Goal: Navigation & Orientation: Understand site structure

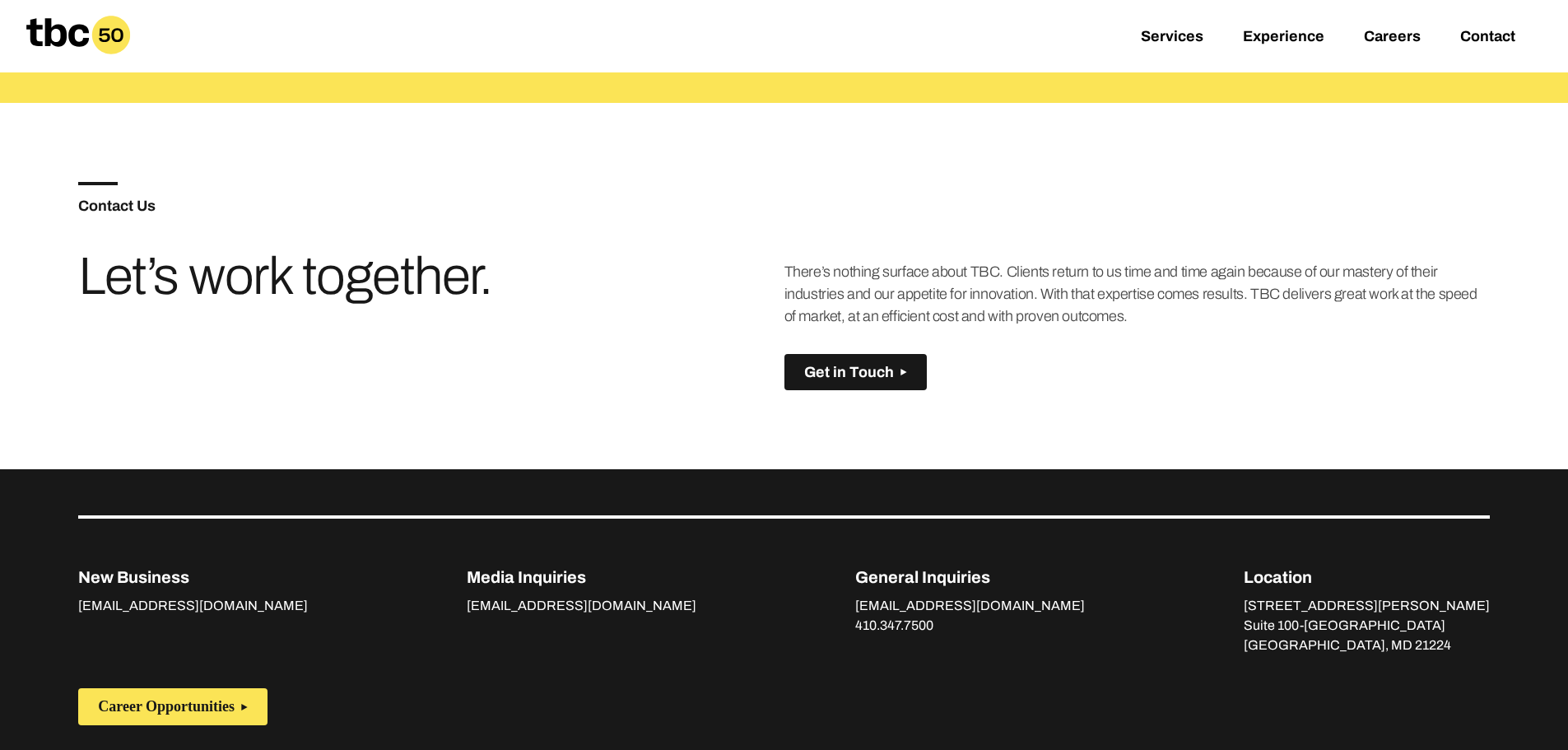
scroll to position [830, 0]
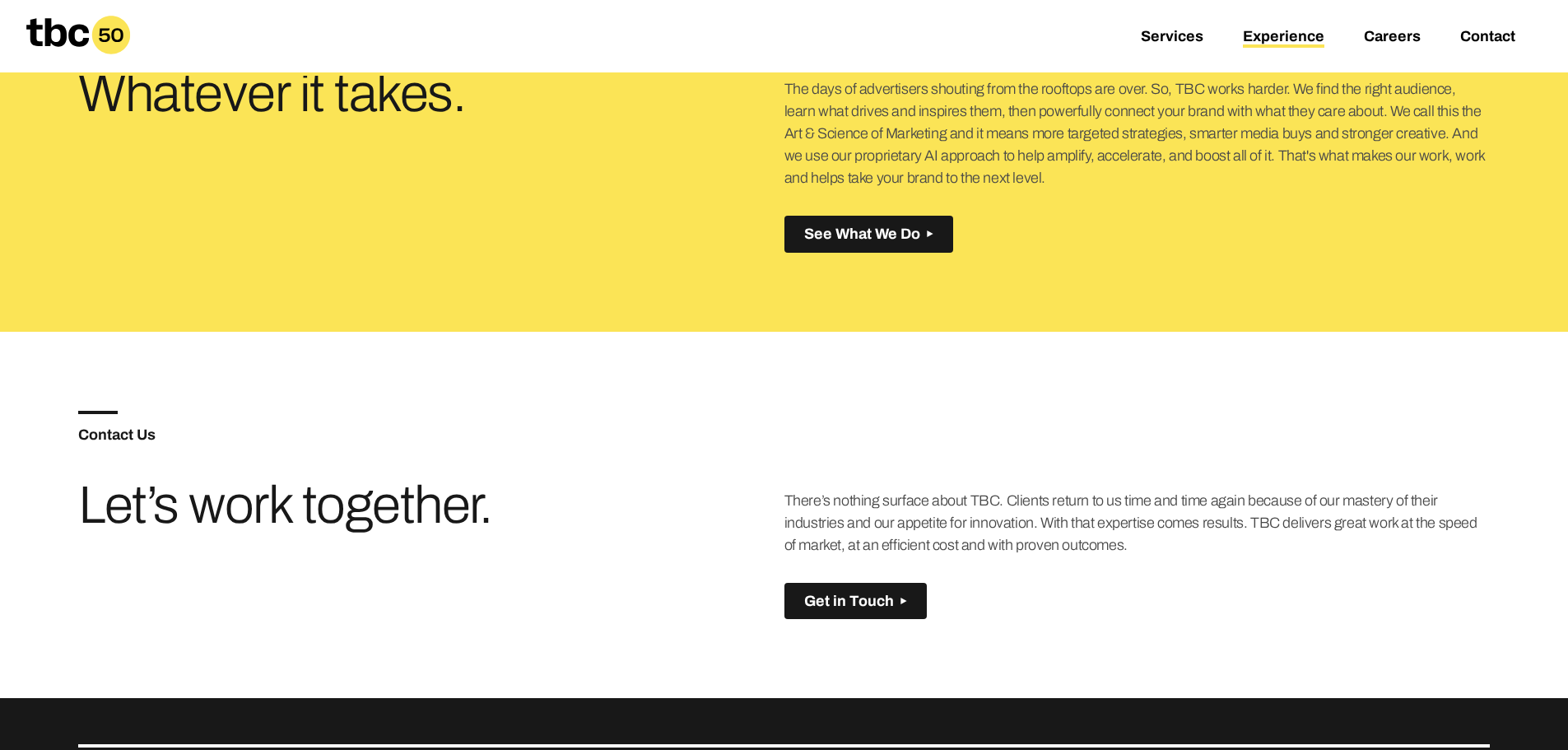
click at [1300, 32] on link "Experience" at bounding box center [1283, 38] width 81 height 20
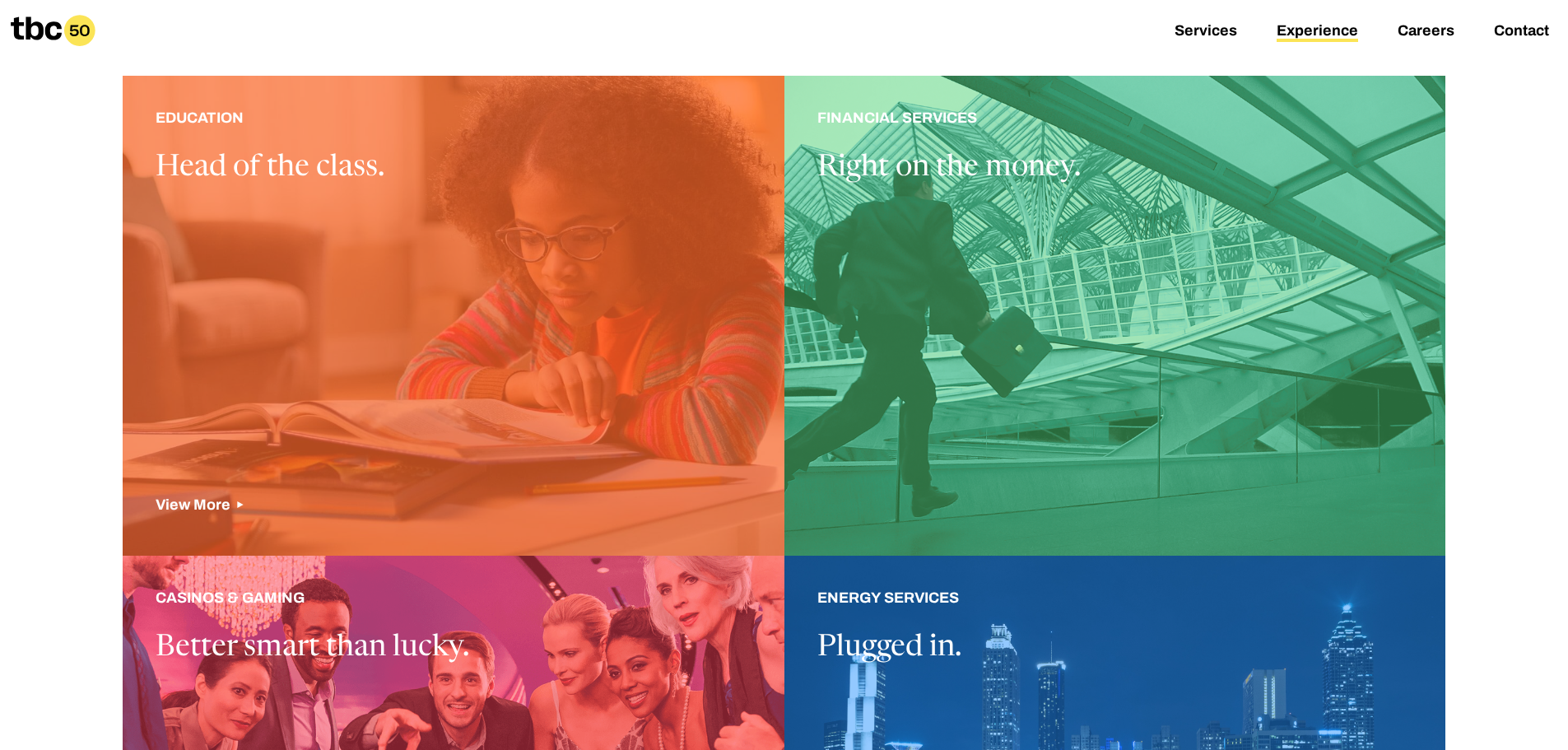
scroll to position [412, 0]
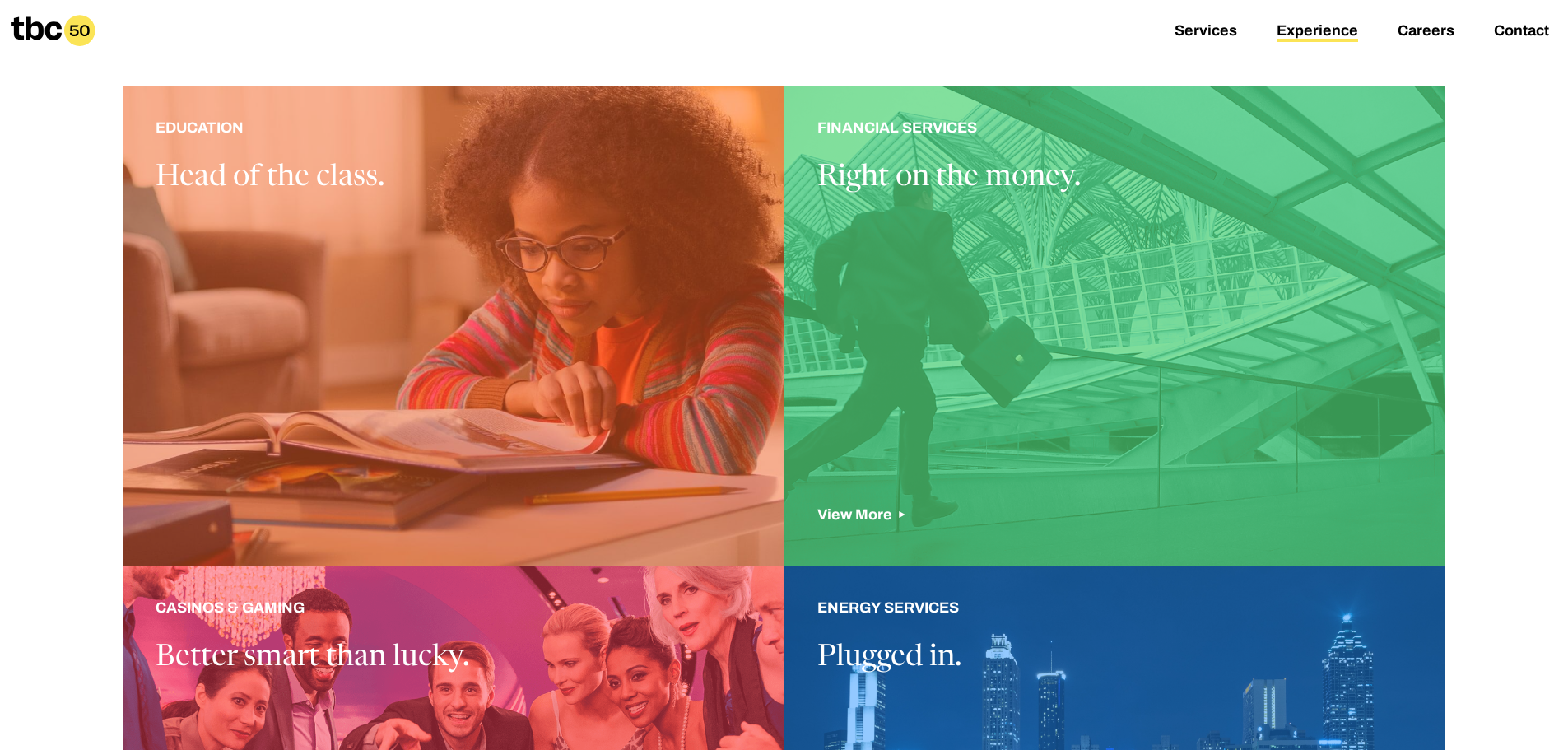
click at [1095, 273] on div at bounding box center [1115, 325] width 662 height 480
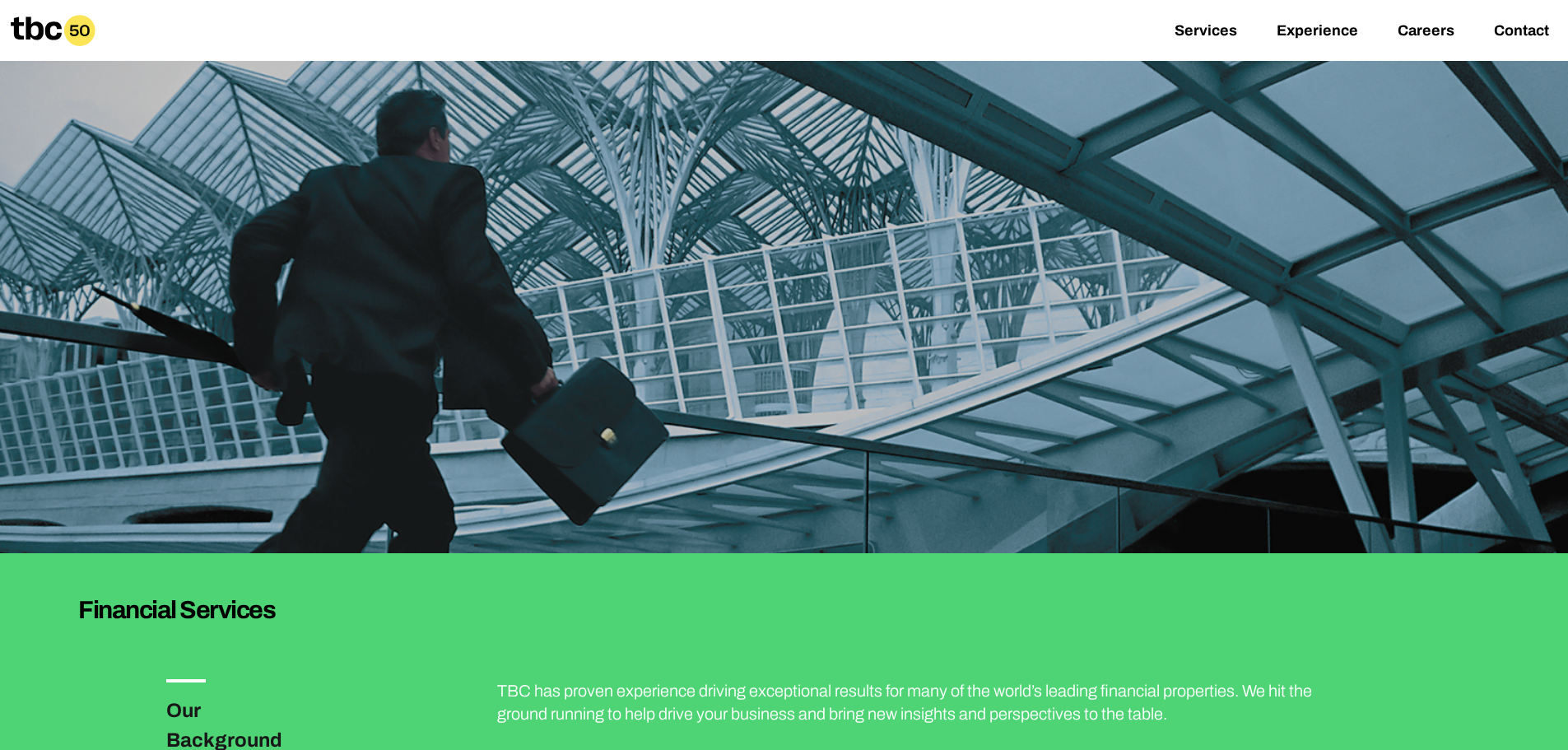
scroll to position [494, 0]
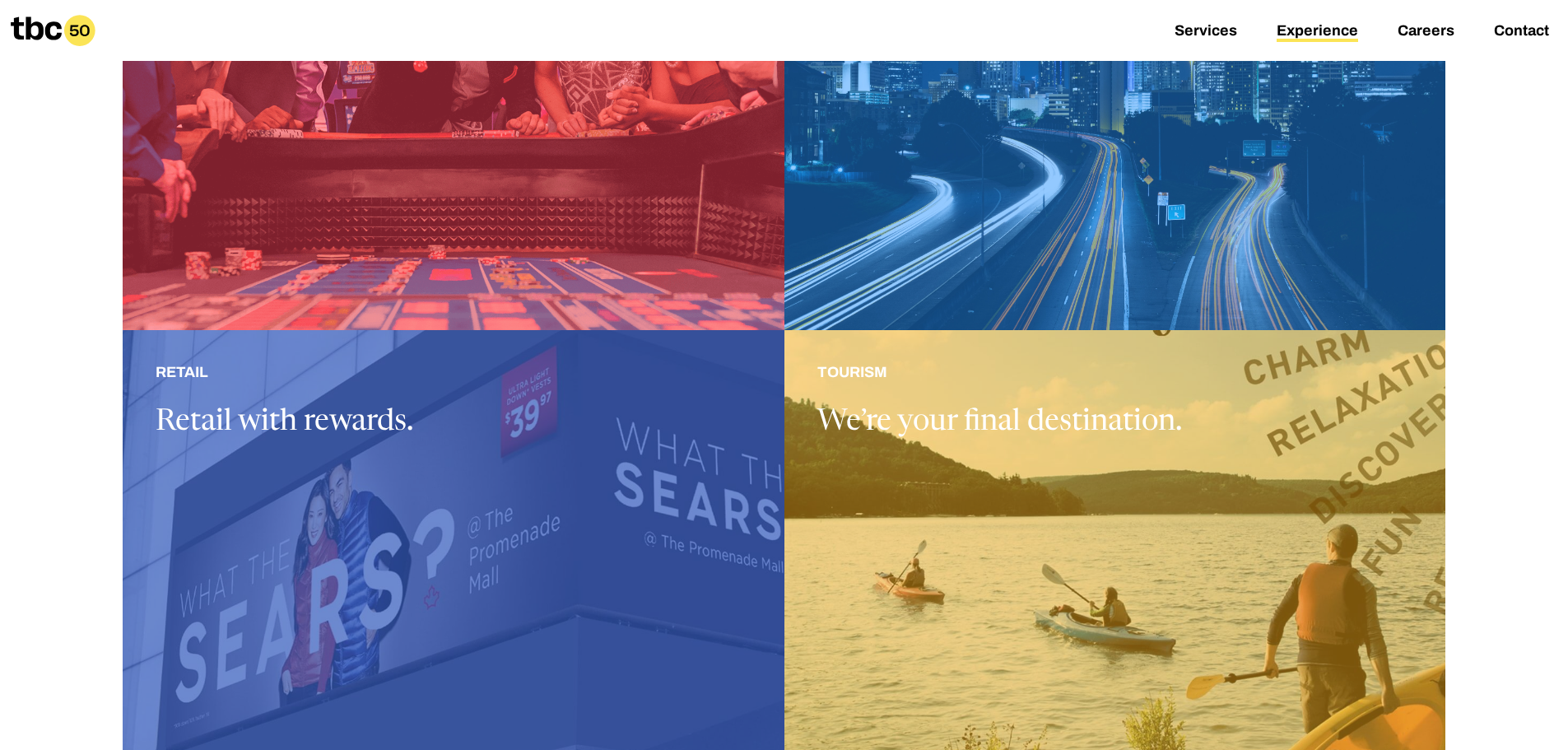
scroll to position [1235, 0]
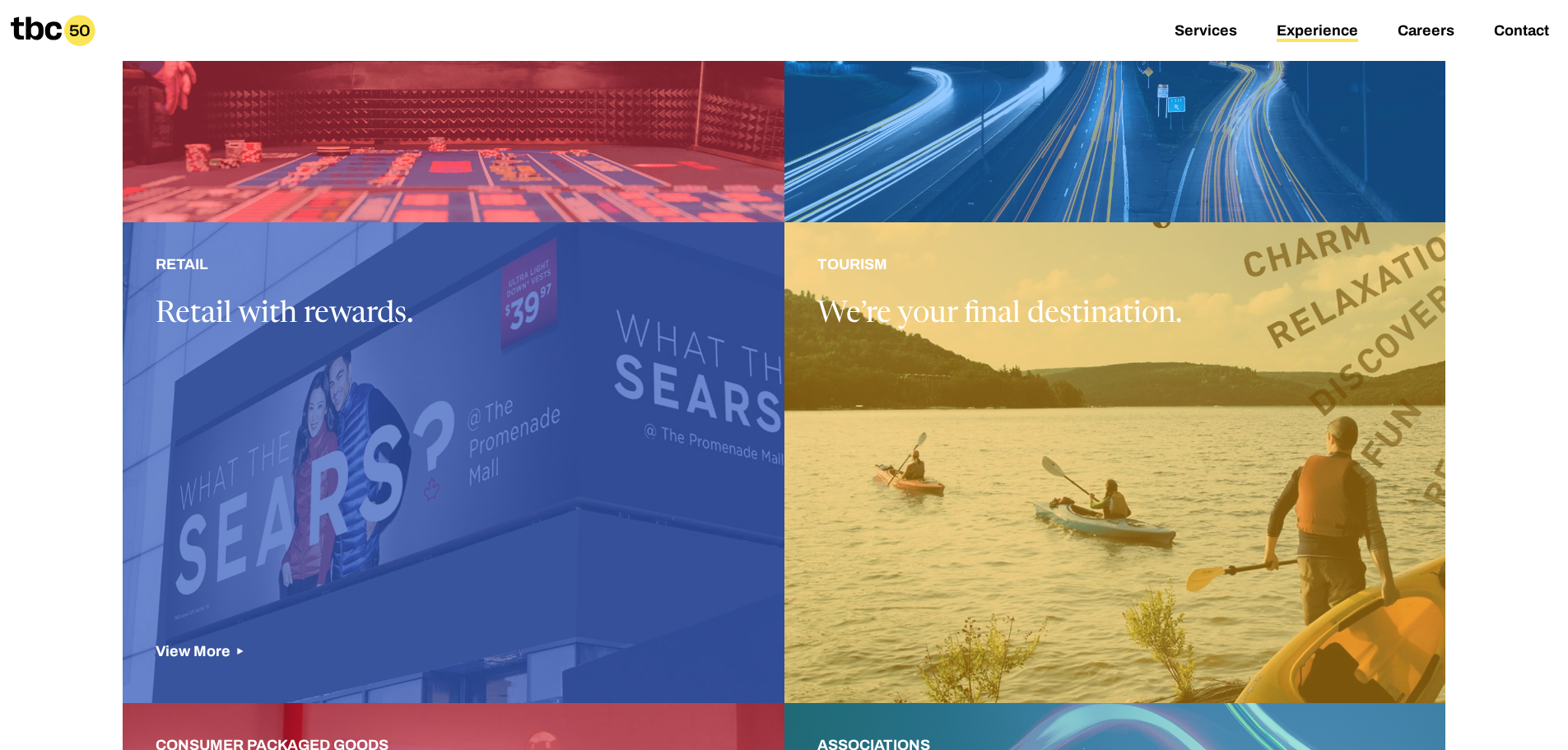
click at [413, 431] on div at bounding box center [453, 462] width 662 height 480
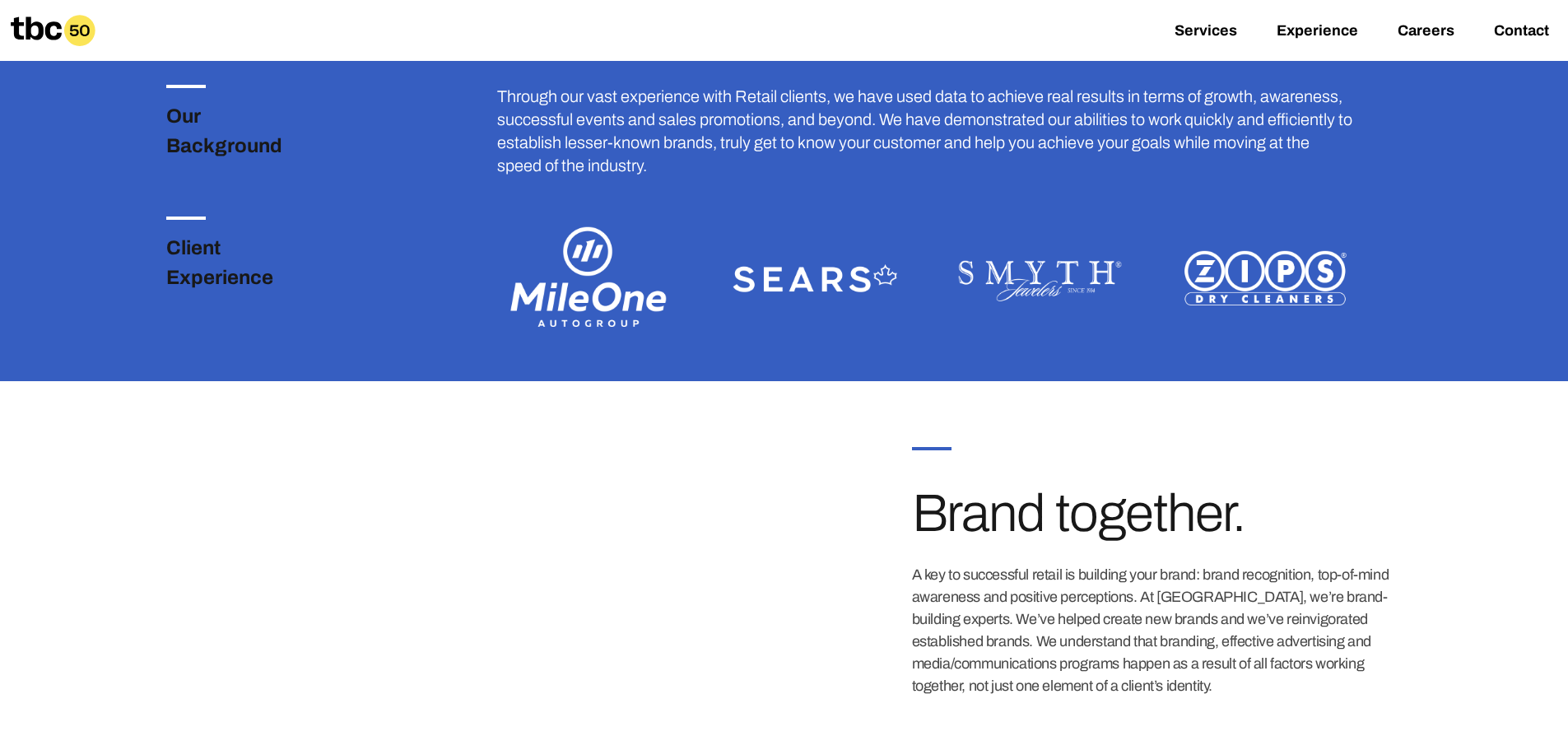
scroll to position [494, 0]
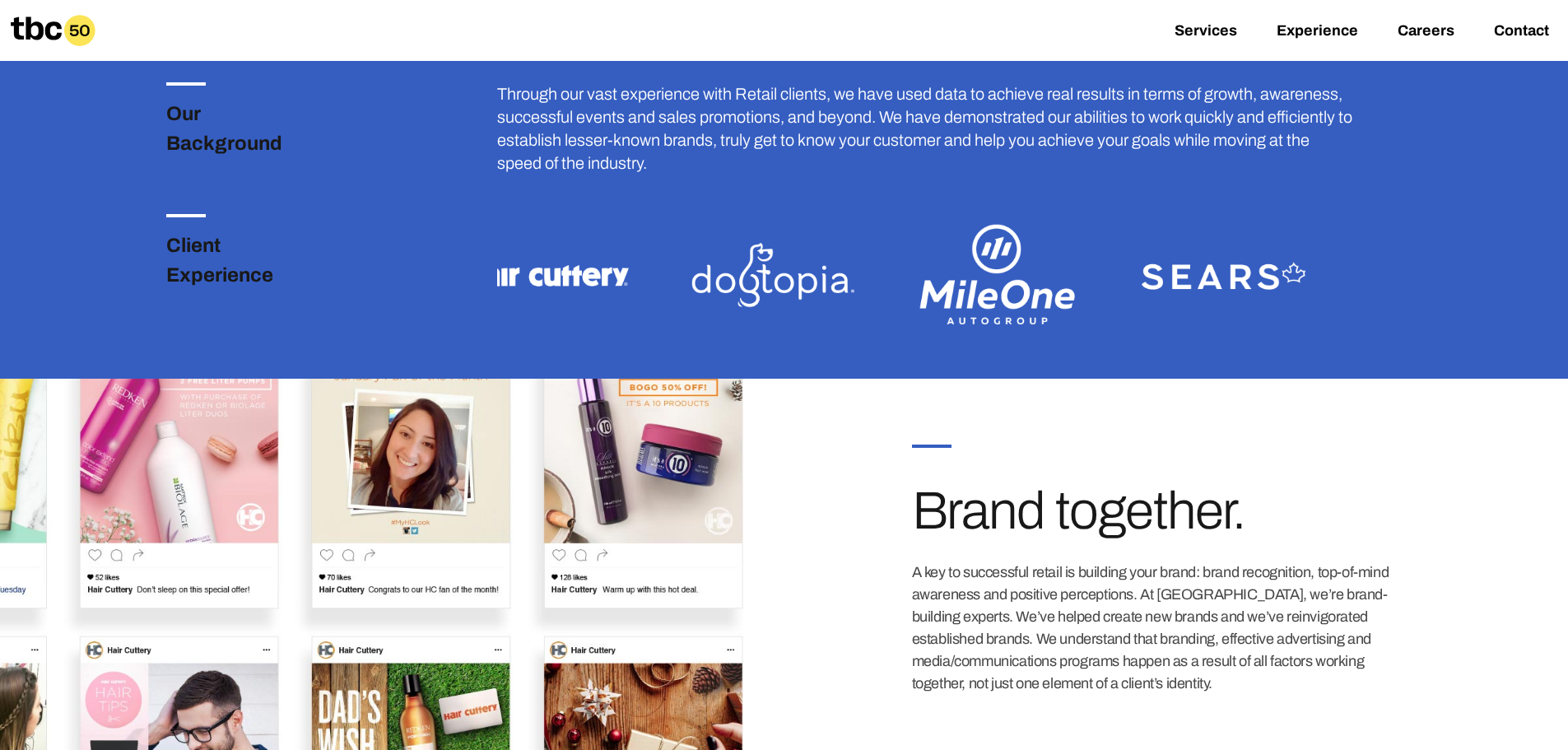
drag, startPoint x: 997, startPoint y: 274, endPoint x: 288, endPoint y: 326, distance: 710.9
click at [288, 326] on div "Client Experience" at bounding box center [784, 263] width 1411 height 151
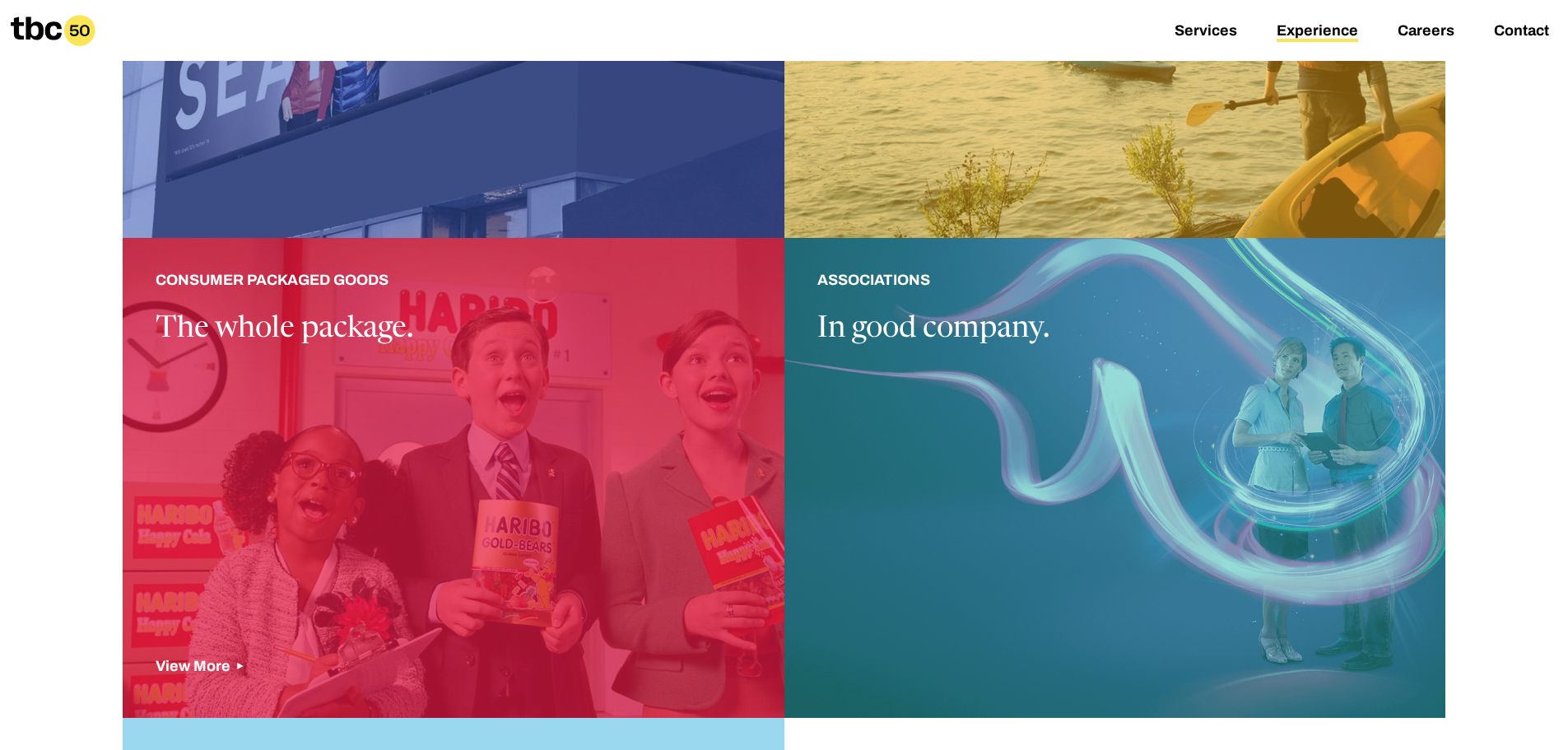
scroll to position [1729, 0]
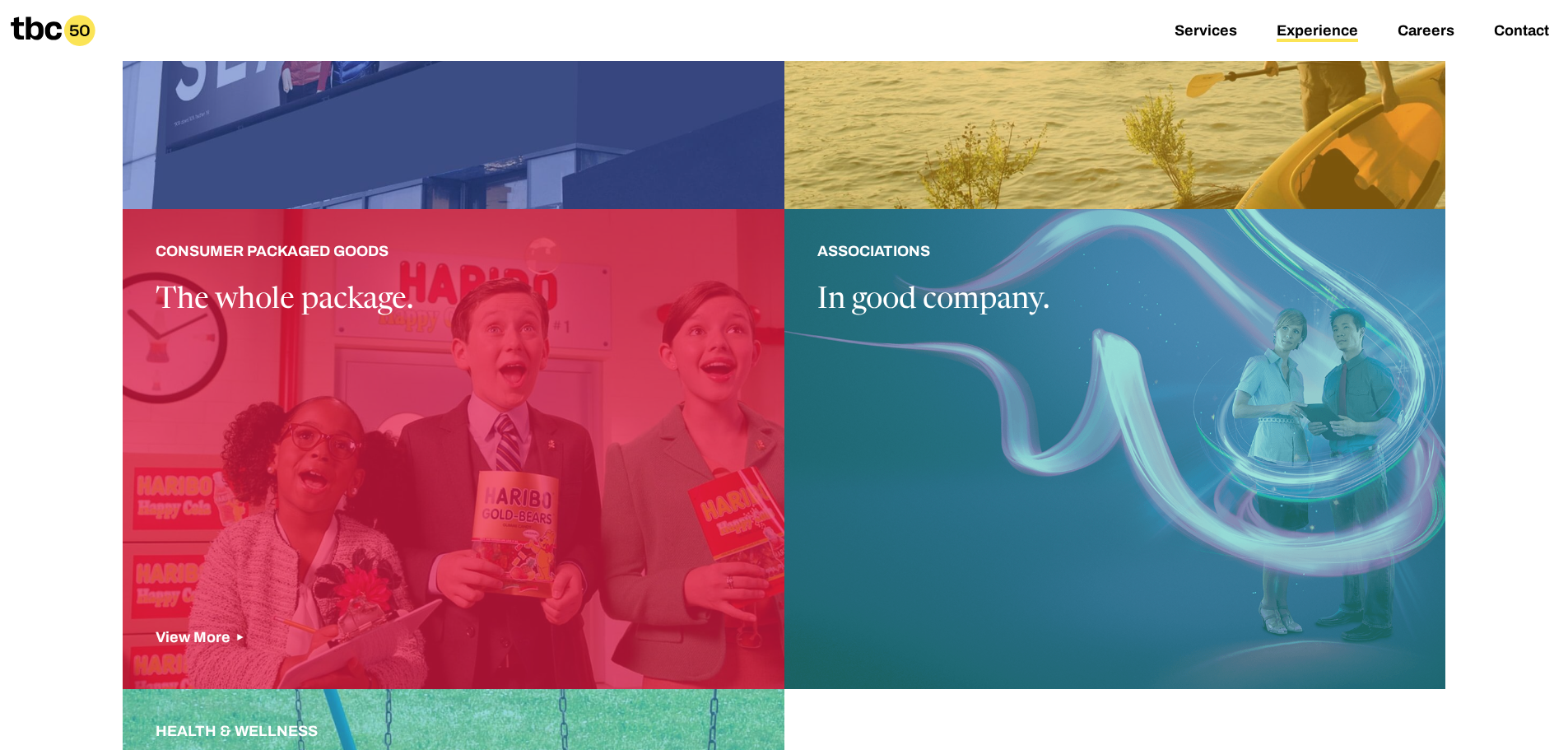
click at [406, 406] on div at bounding box center [453, 449] width 662 height 480
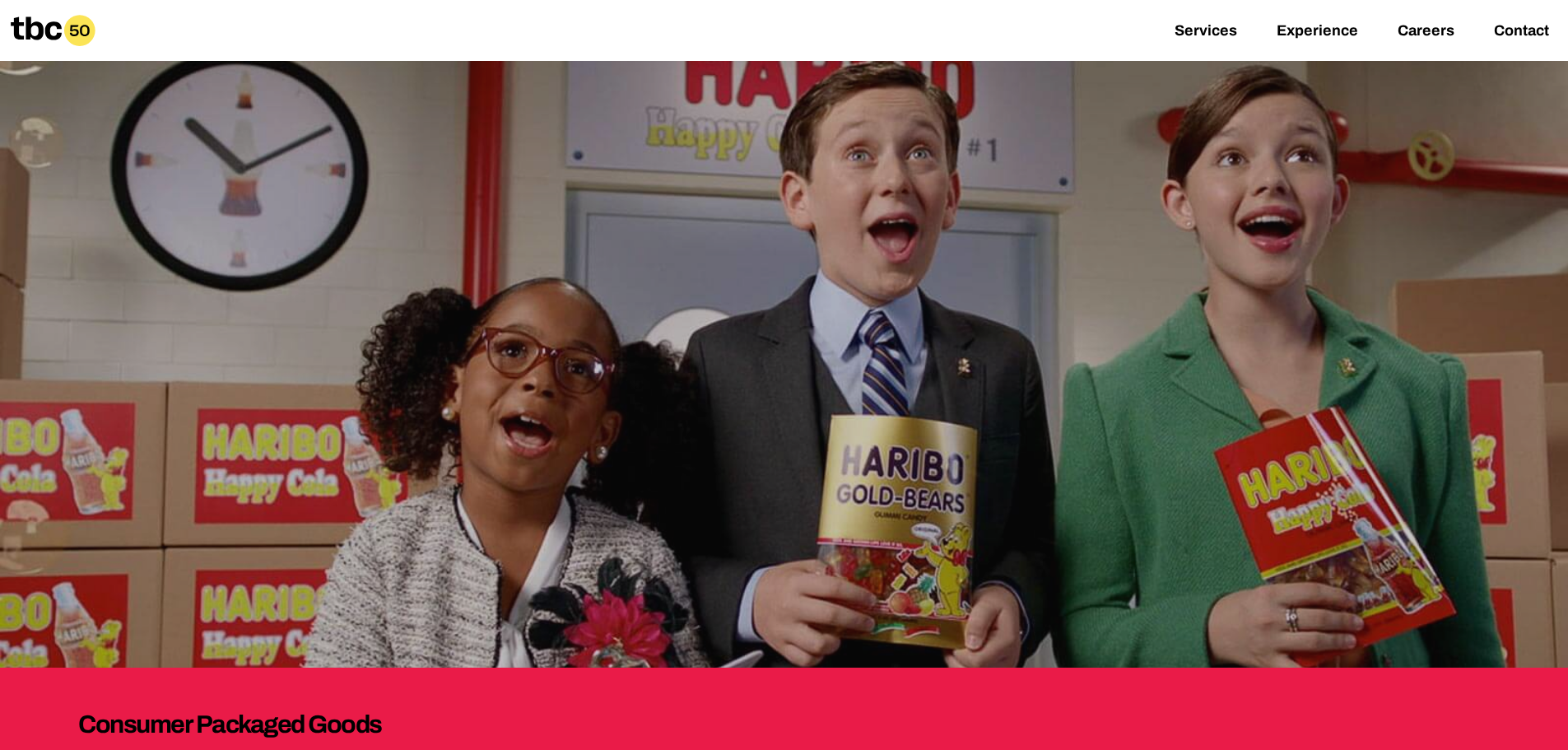
scroll to position [247, 0]
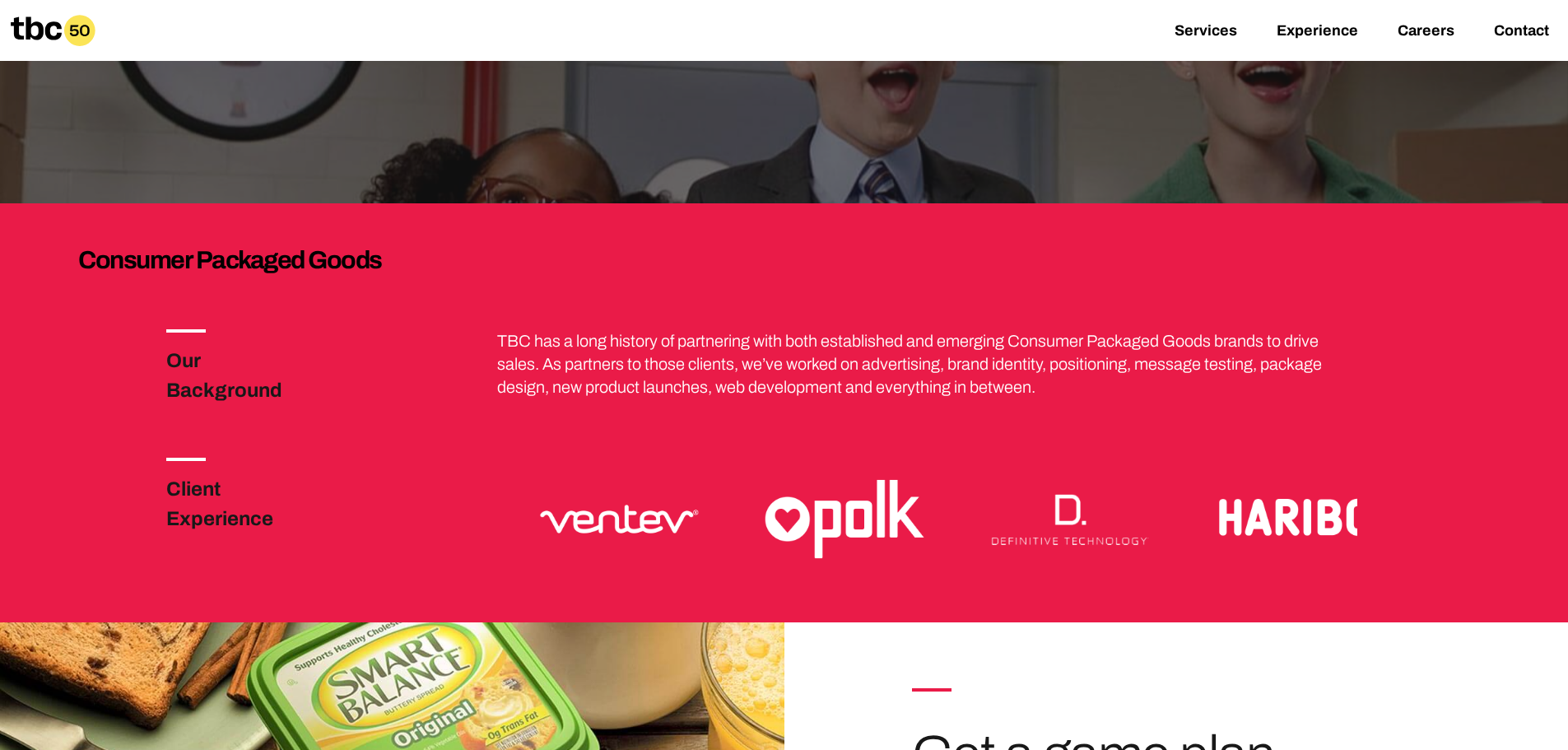
drag, startPoint x: 1039, startPoint y: 491, endPoint x: 384, endPoint y: 517, distance: 655.5
click at [383, 521] on div "Client Experience" at bounding box center [784, 506] width 1411 height 151
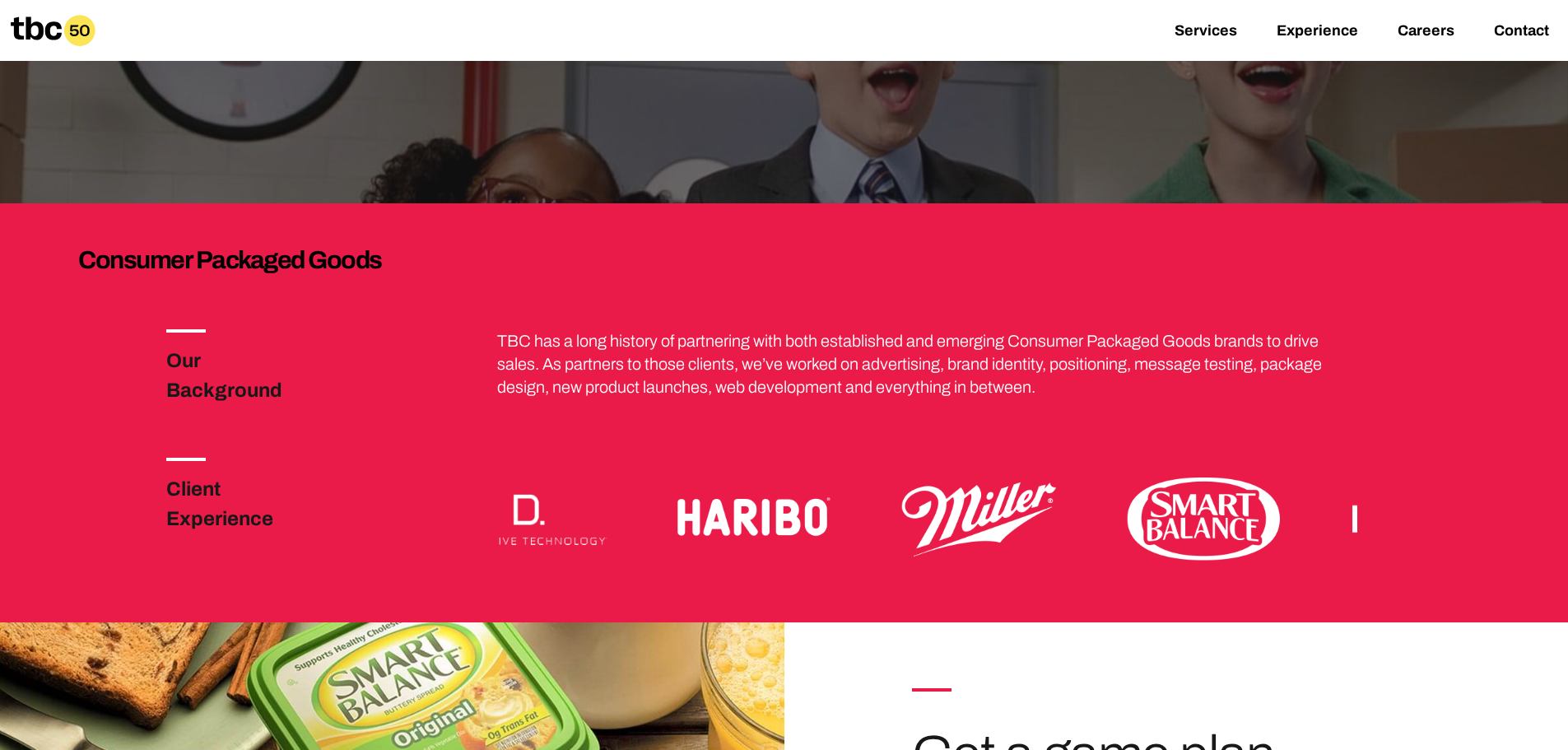
drag, startPoint x: 881, startPoint y: 515, endPoint x: 481, endPoint y: 487, distance: 401.0
click at [481, 490] on div at bounding box center [960, 506] width 1058 height 151
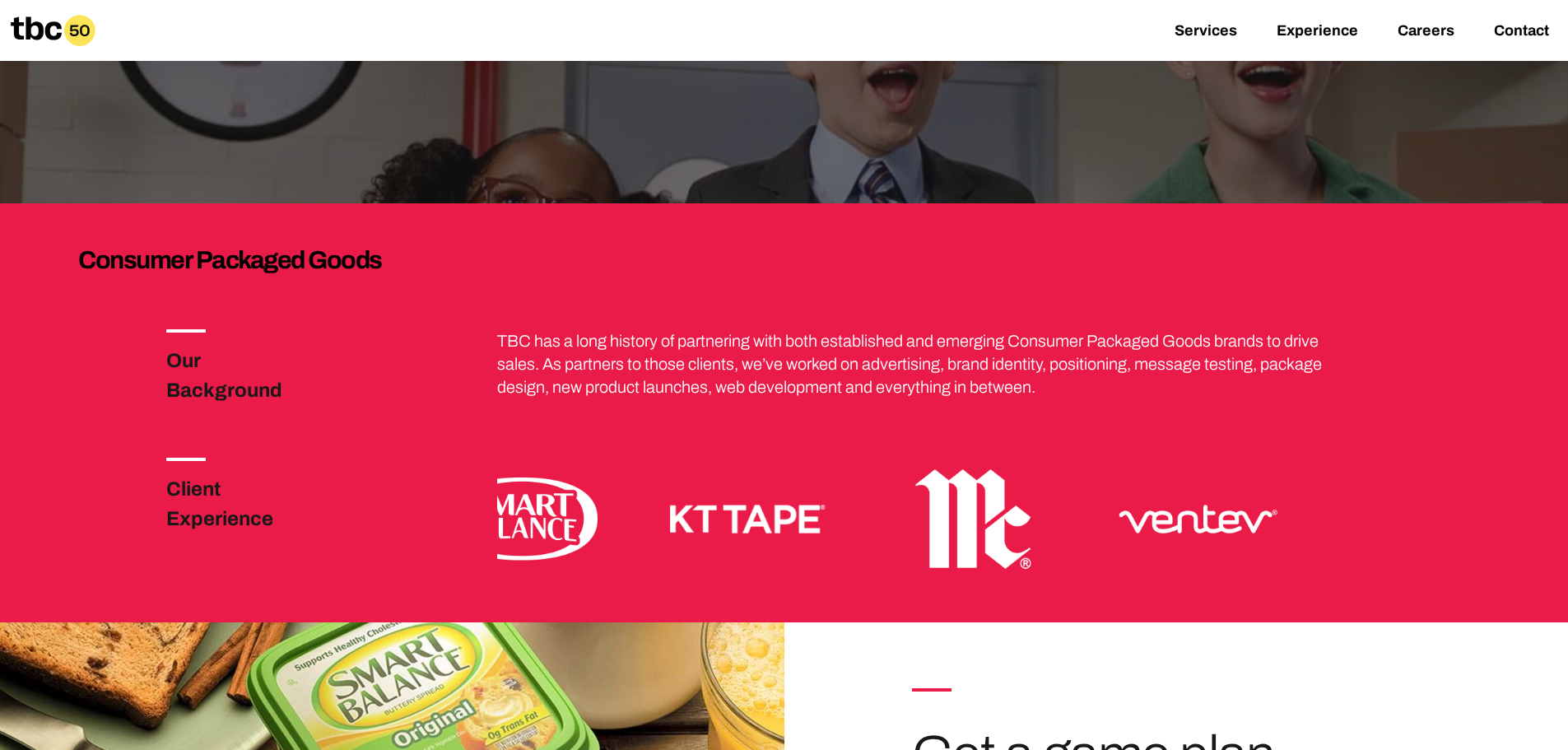
drag, startPoint x: 1099, startPoint y: 502, endPoint x: 515, endPoint y: 419, distance: 589.9
click at [431, 484] on div at bounding box center [960, 506] width 1058 height 151
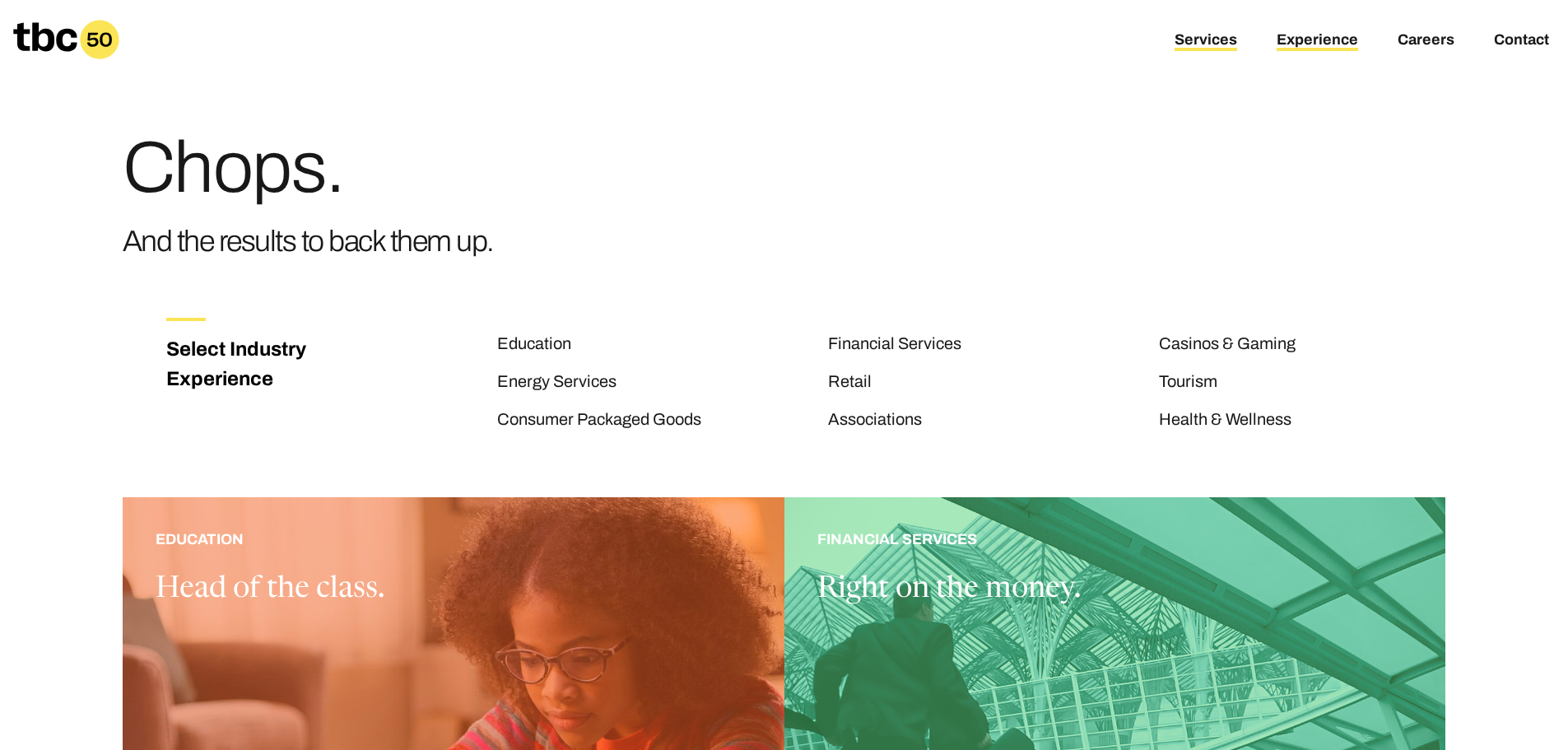
click at [1213, 47] on link "Services" at bounding box center [1206, 41] width 62 height 20
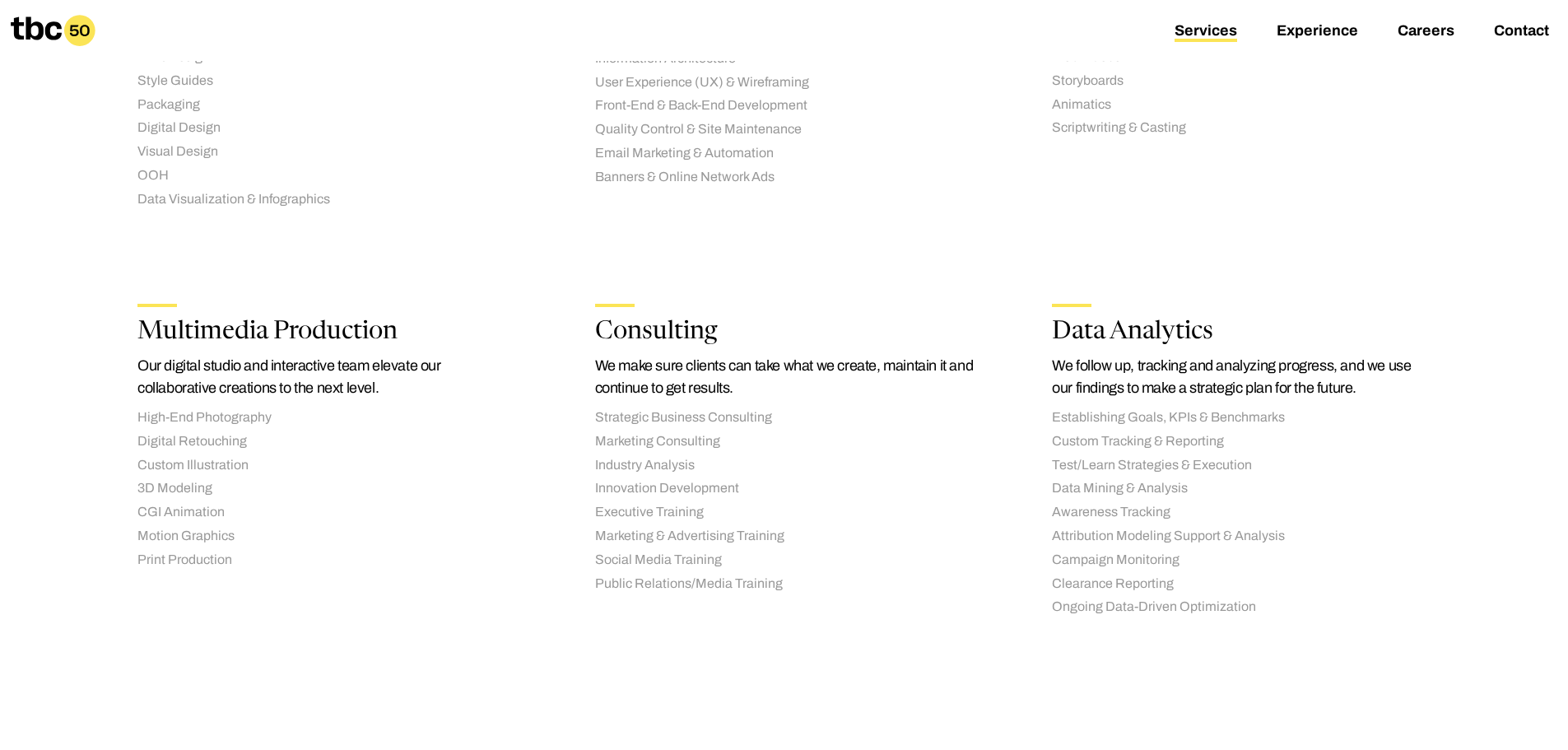
scroll to position [1647, 0]
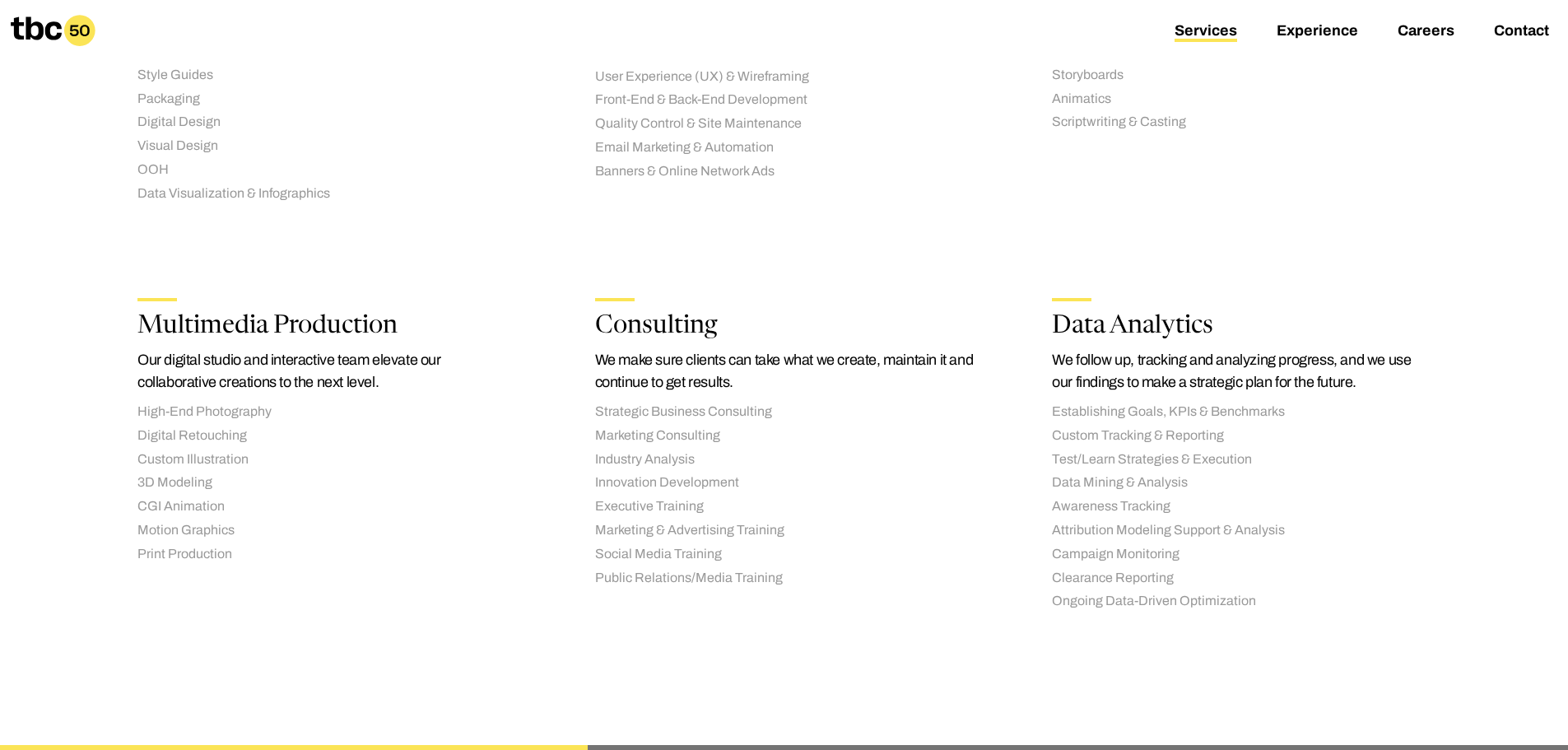
click at [51, 30] on icon at bounding box center [53, 30] width 85 height 31
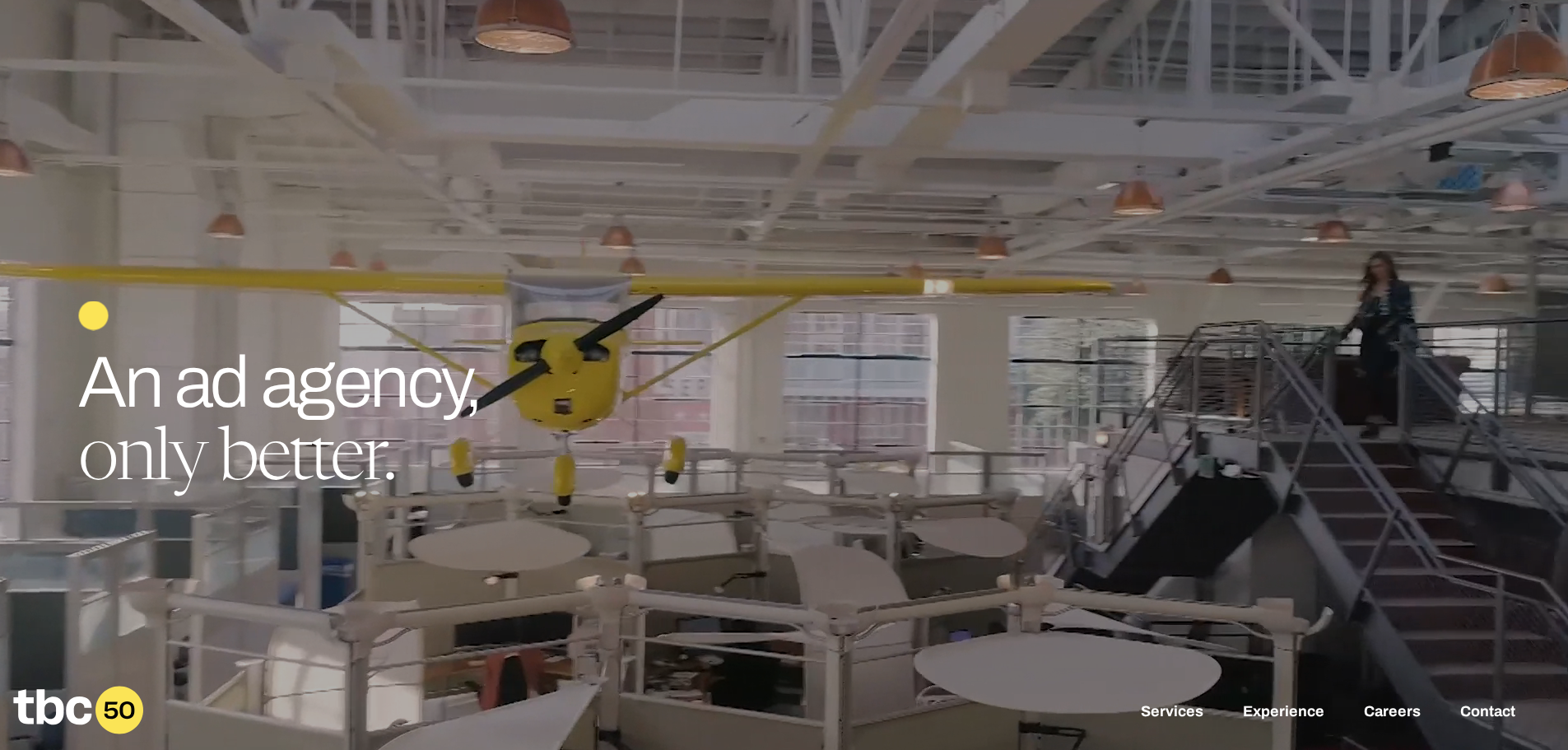
drag, startPoint x: 369, startPoint y: 234, endPoint x: 133, endPoint y: 238, distance: 236.0
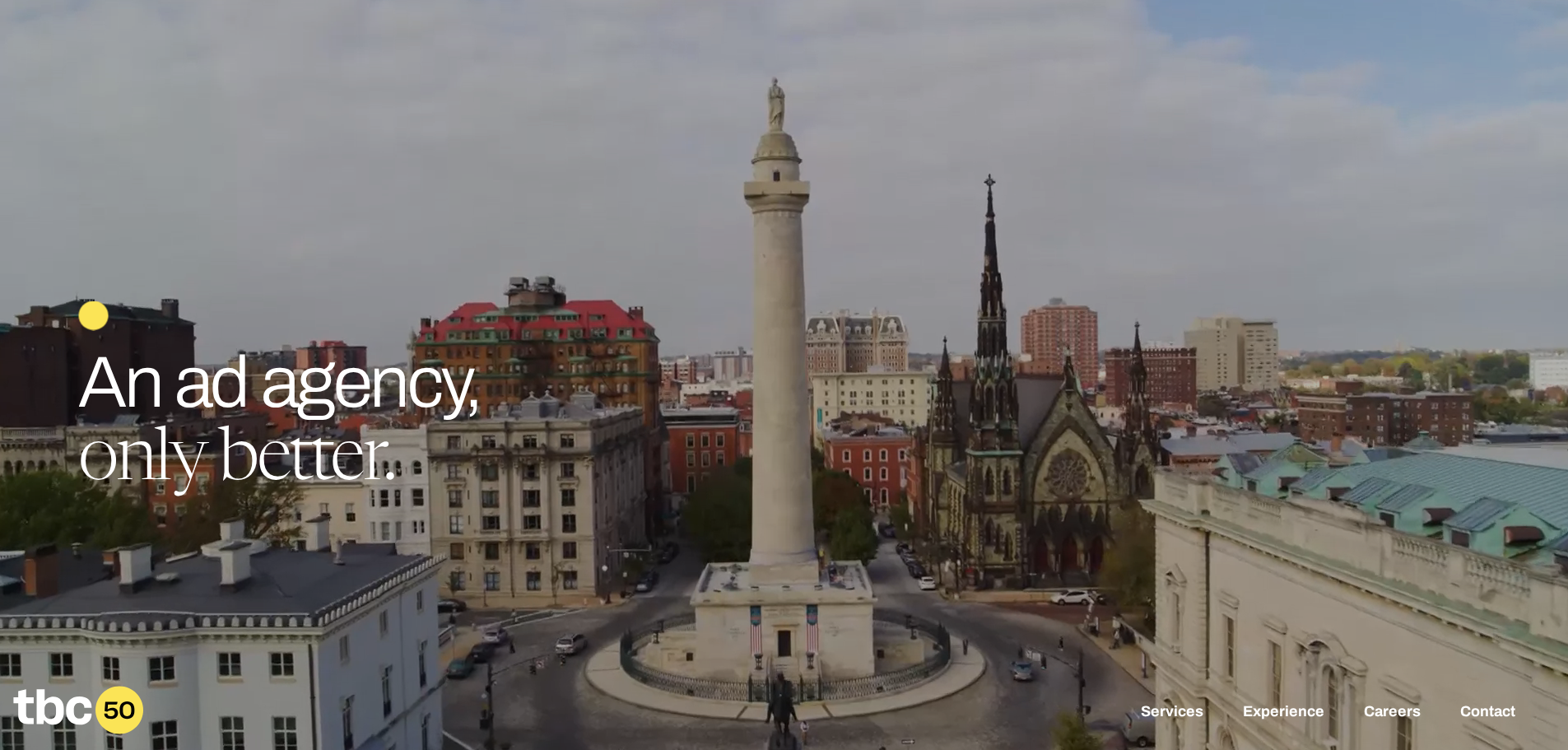
click at [369, 234] on div at bounding box center [784, 375] width 1568 height 750
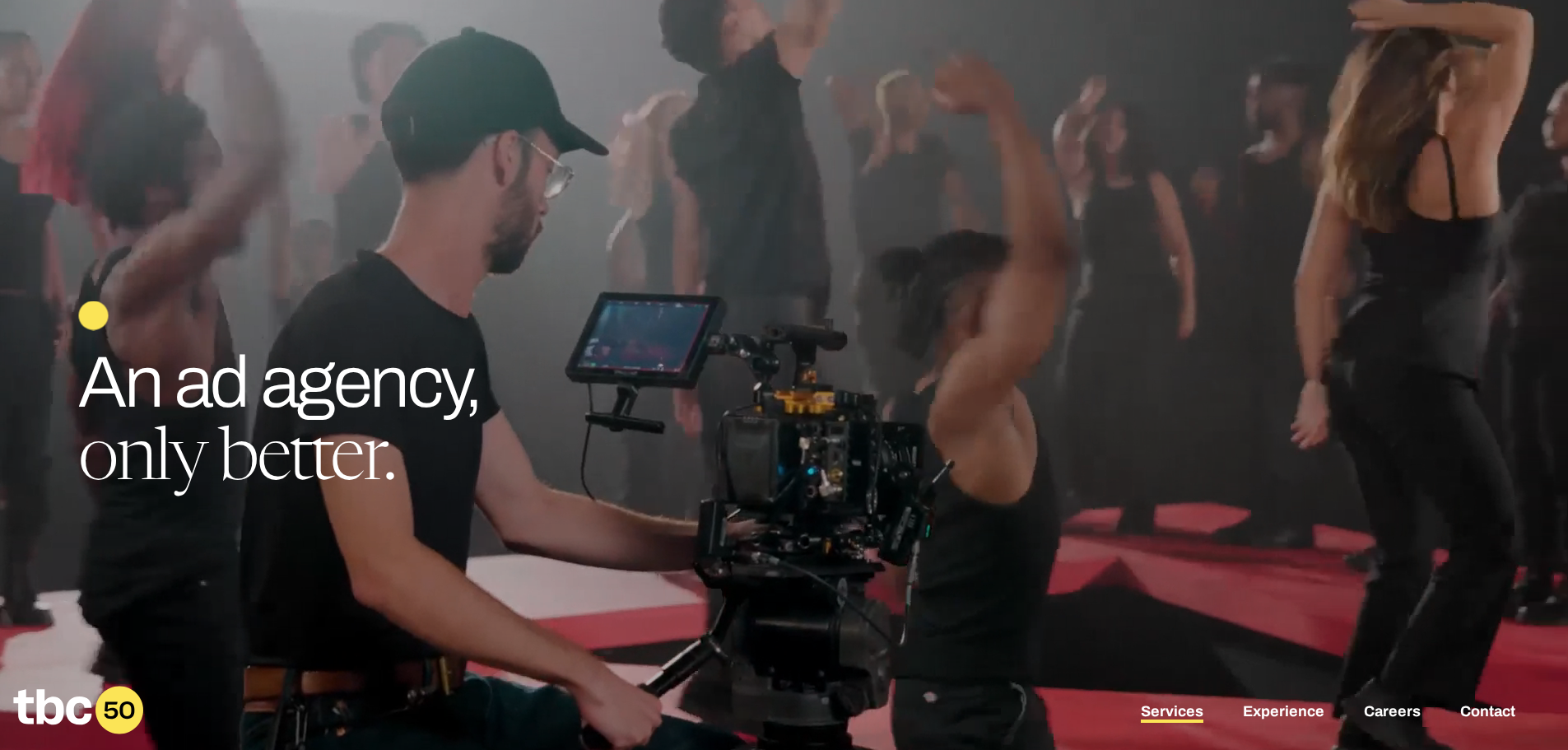
click at [1188, 712] on link "Services" at bounding box center [1172, 713] width 62 height 20
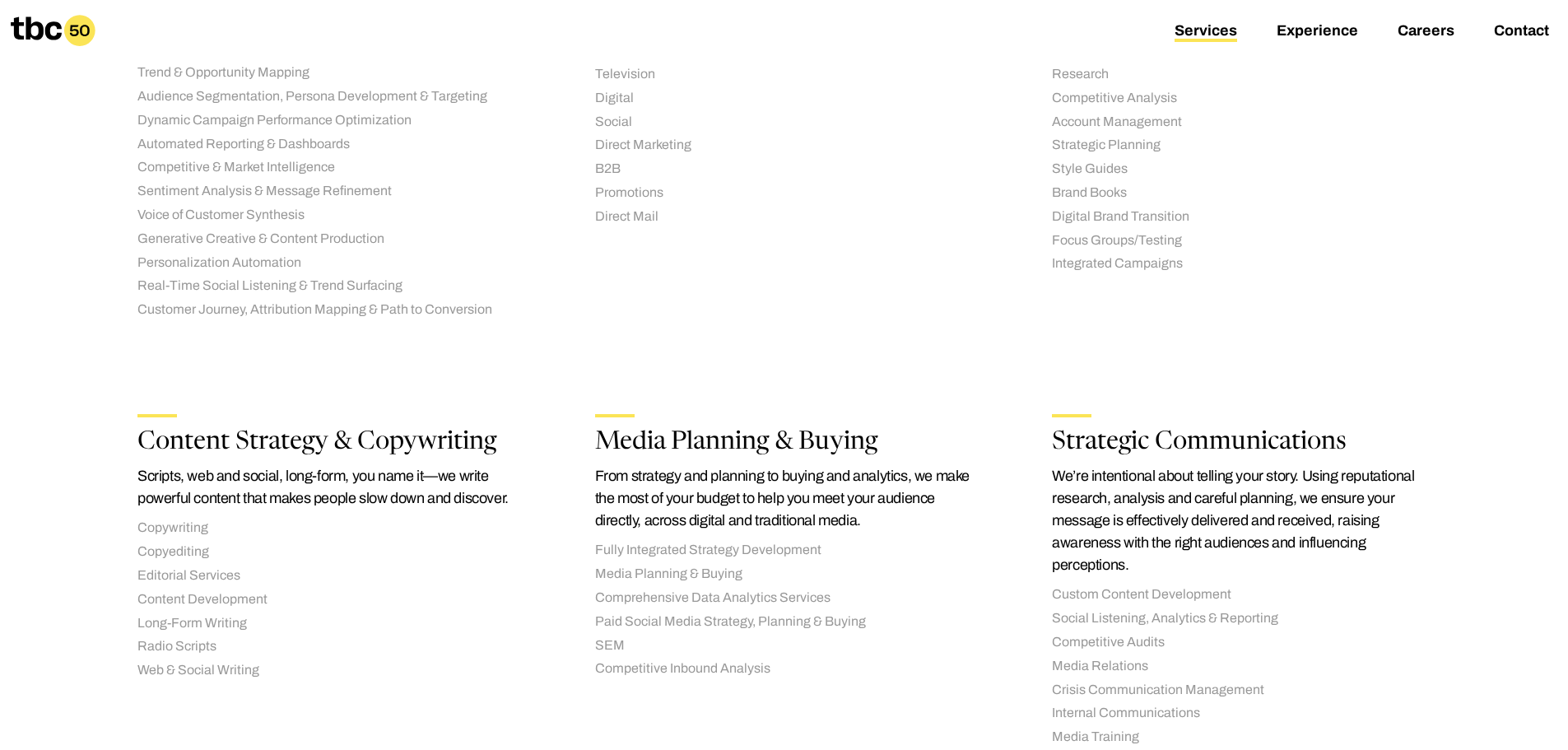
scroll to position [330, 0]
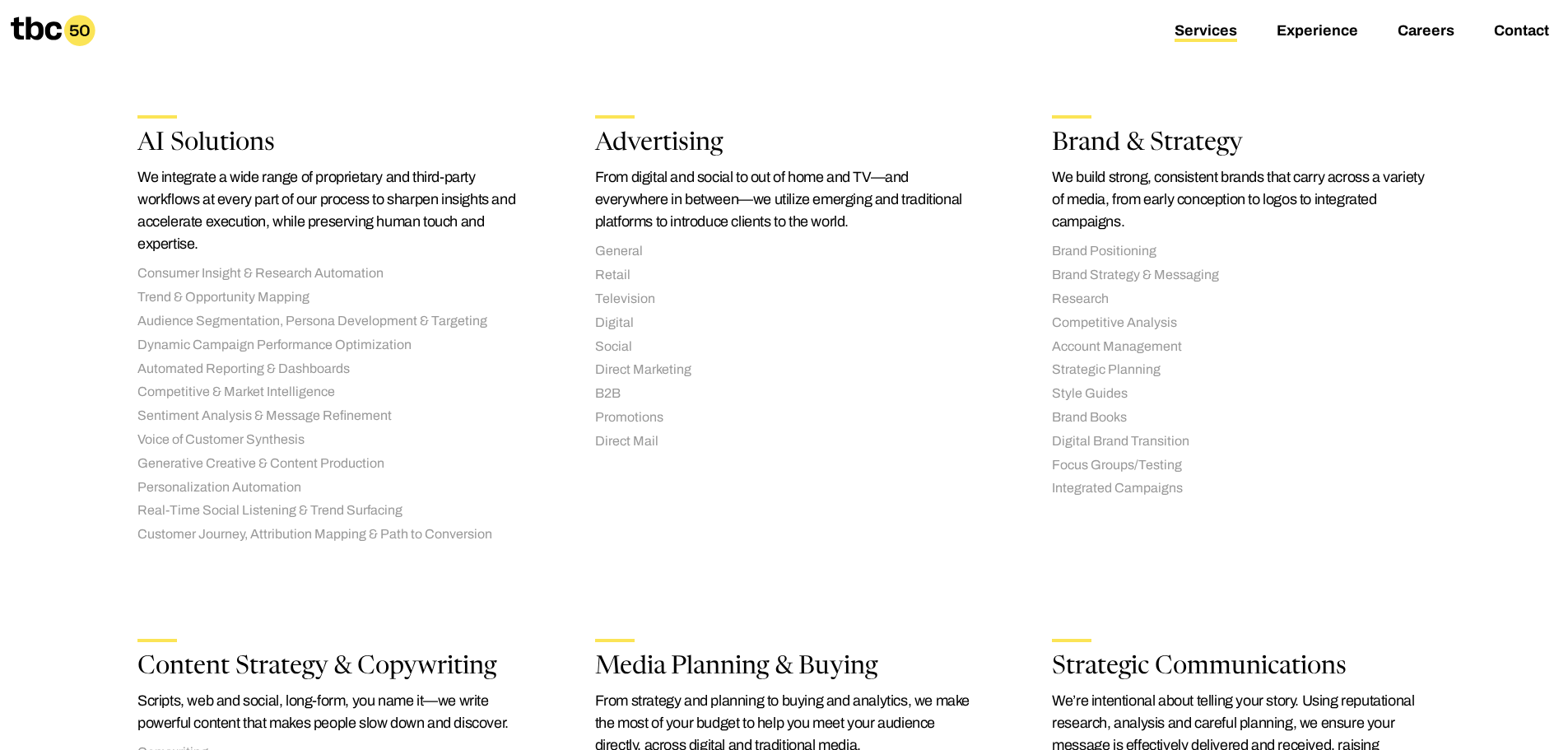
drag, startPoint x: 62, startPoint y: 30, endPoint x: 70, endPoint y: 37, distance: 10.6
click at [63, 29] on icon at bounding box center [53, 30] width 85 height 31
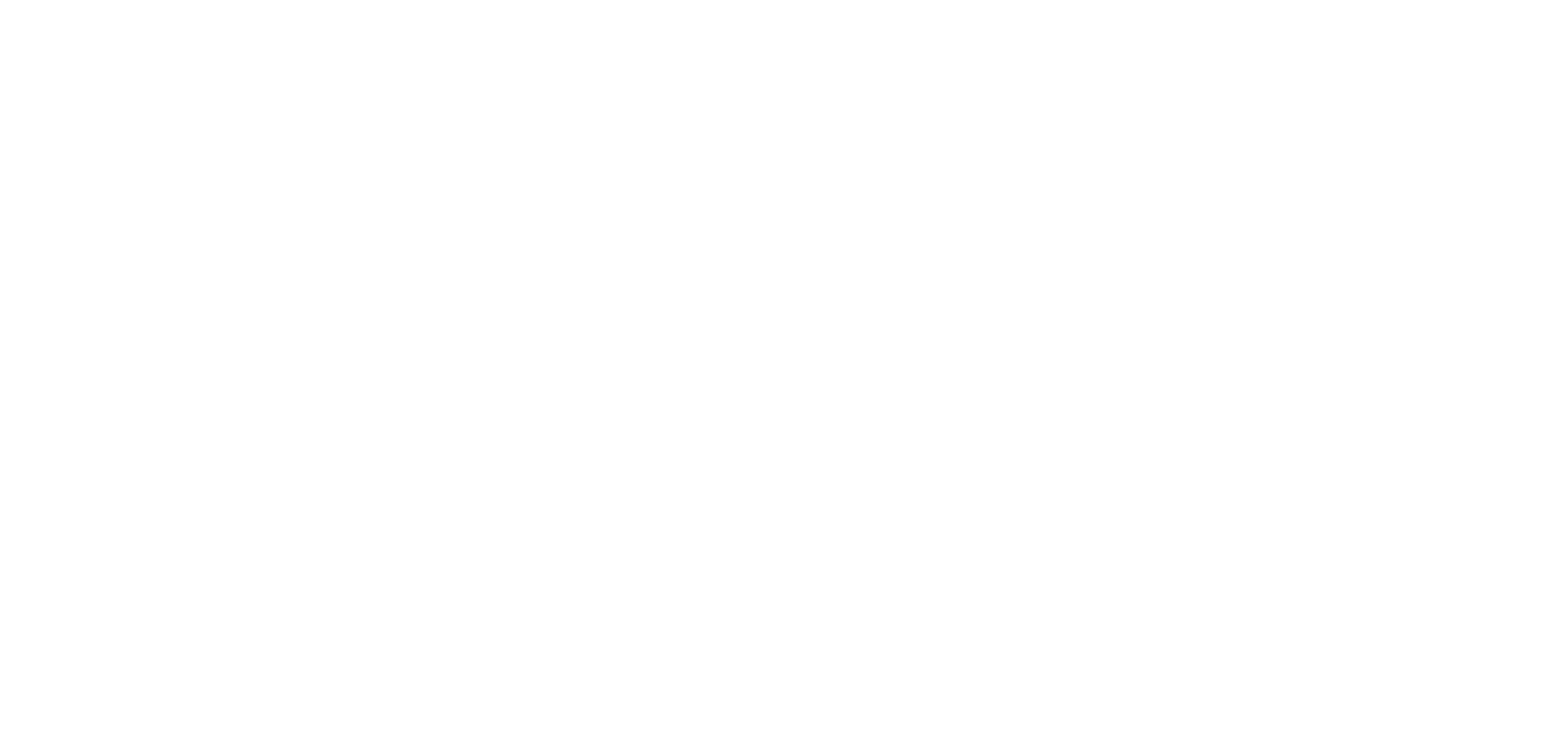
scroll to position [70, 0]
